Goal: Transaction & Acquisition: Download file/media

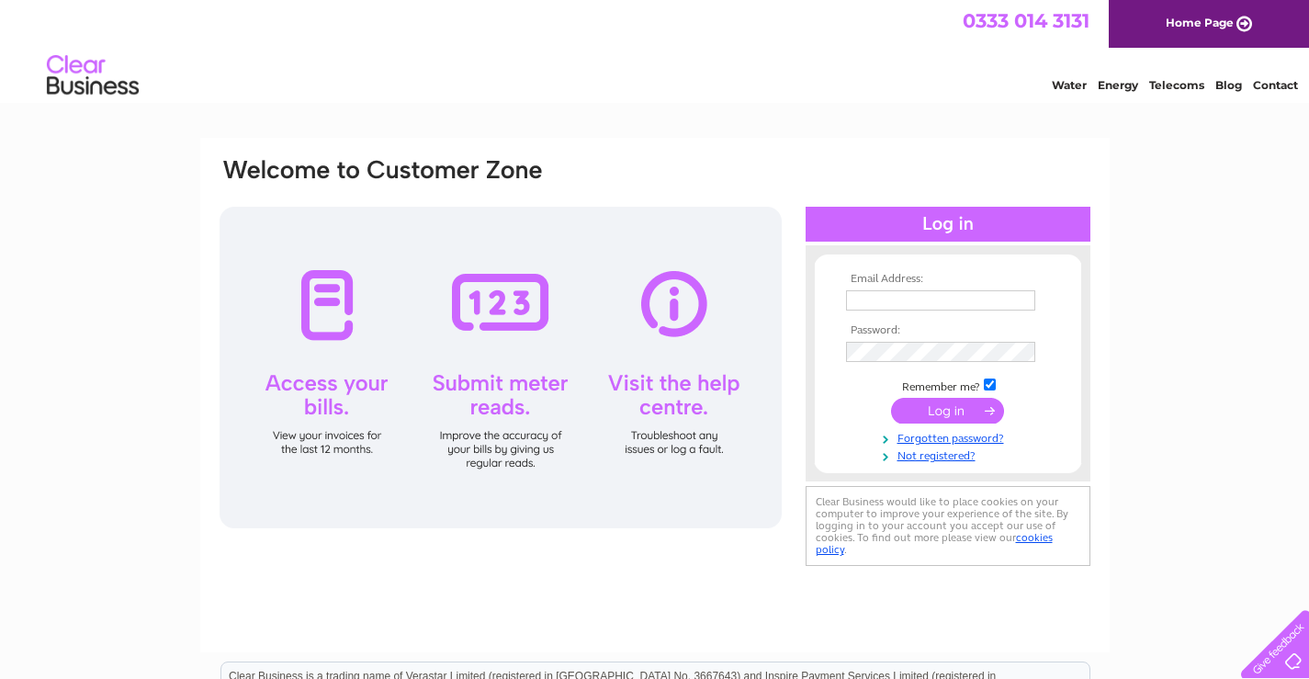
type input "sales@anne-thomas.co.uk"
click at [970, 406] on input "submit" at bounding box center [947, 411] width 113 height 26
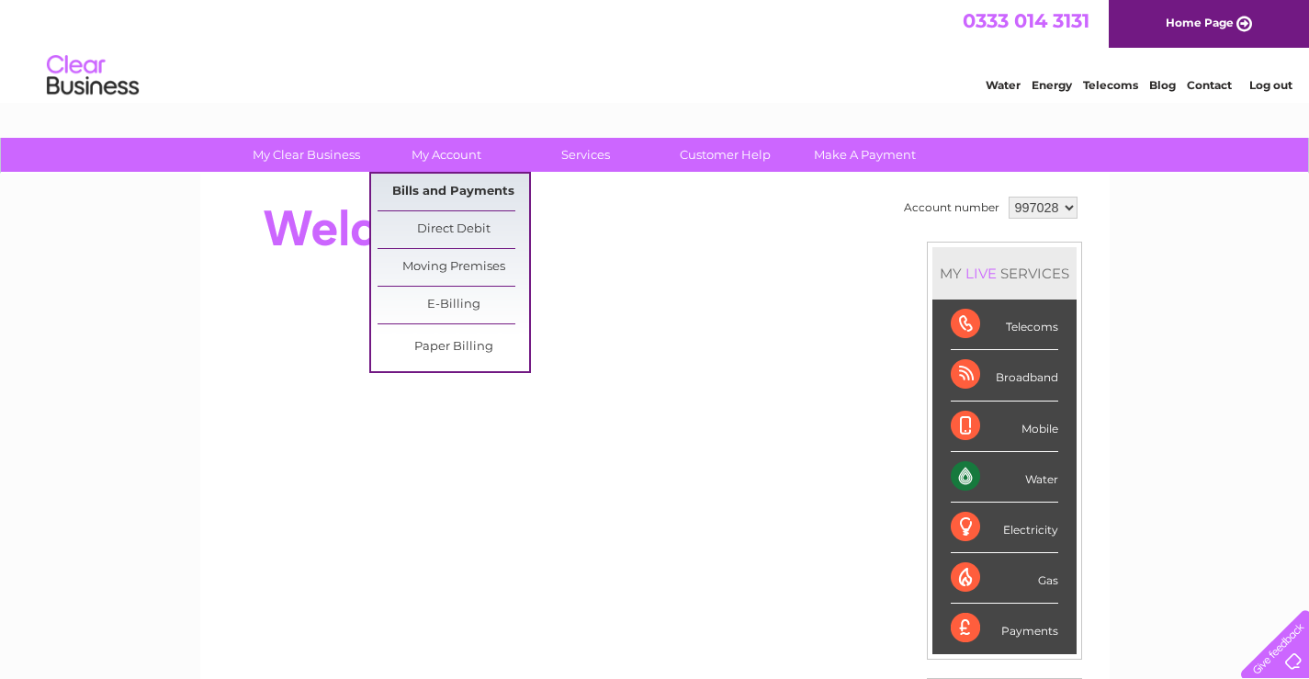
click at [442, 198] on link "Bills and Payments" at bounding box center [454, 192] width 152 height 37
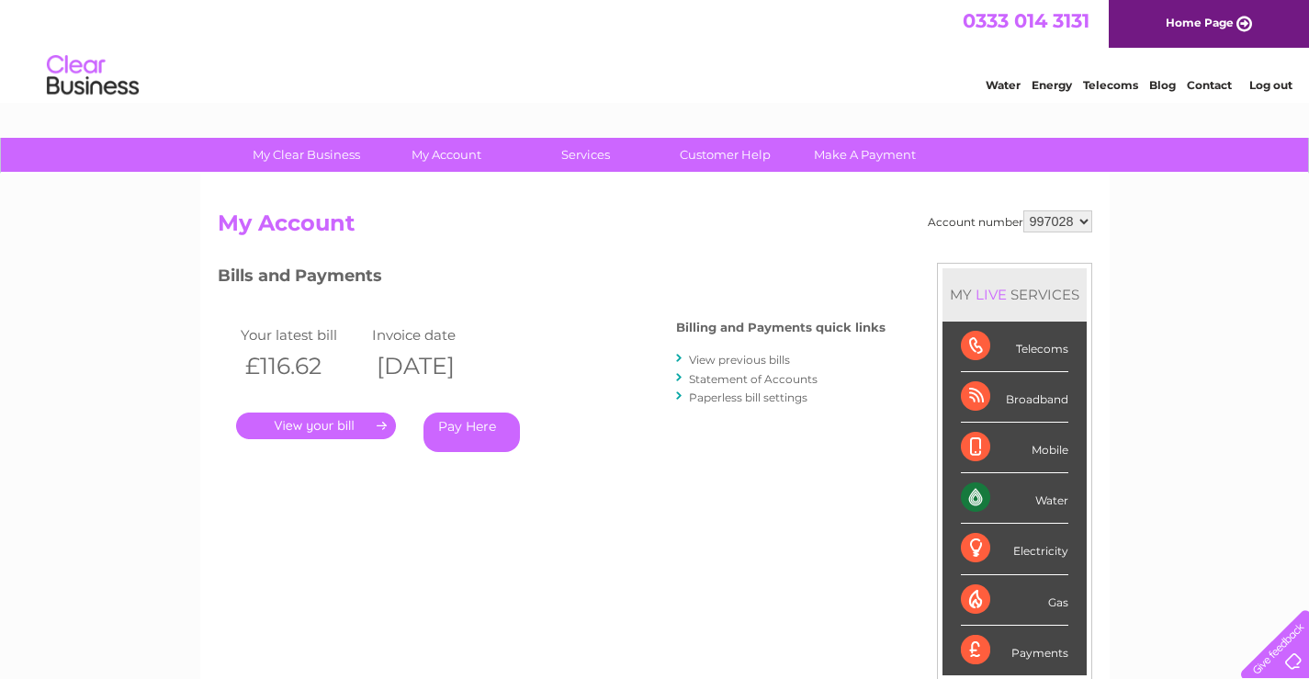
click at [334, 418] on link "." at bounding box center [316, 426] width 160 height 27
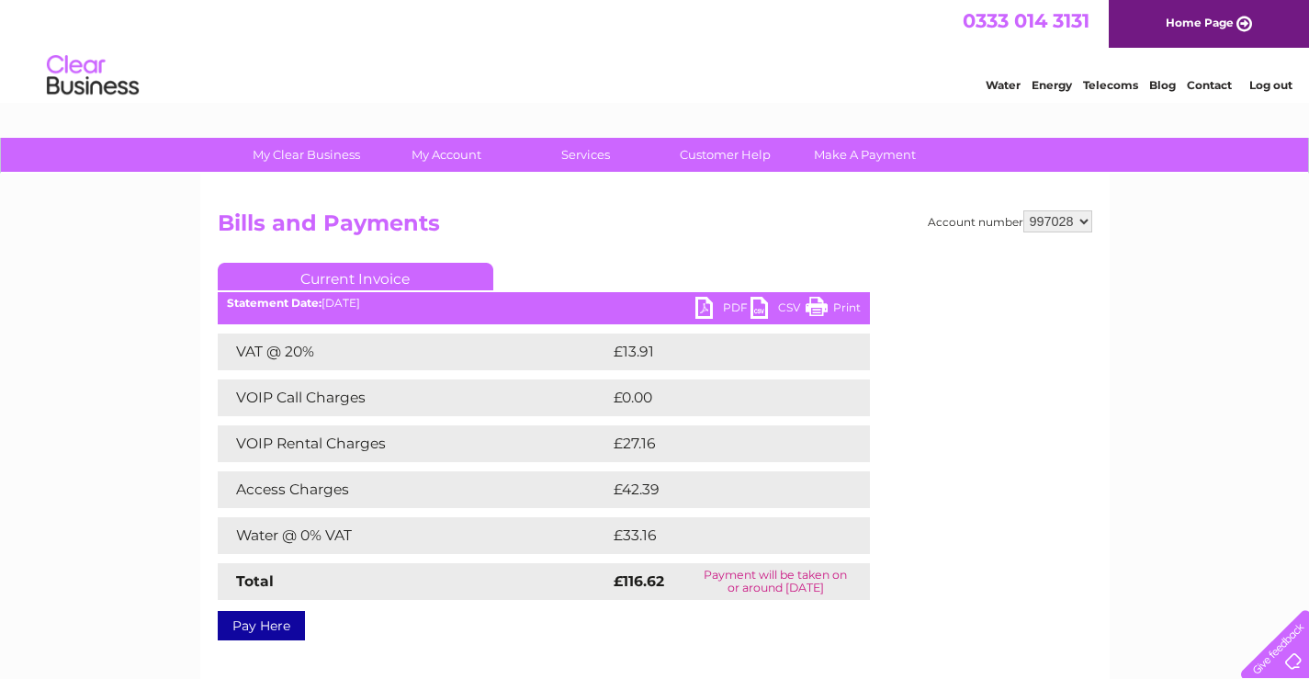
click at [741, 306] on link "PDF" at bounding box center [723, 310] width 55 height 27
